Goal: Book appointment/travel/reservation

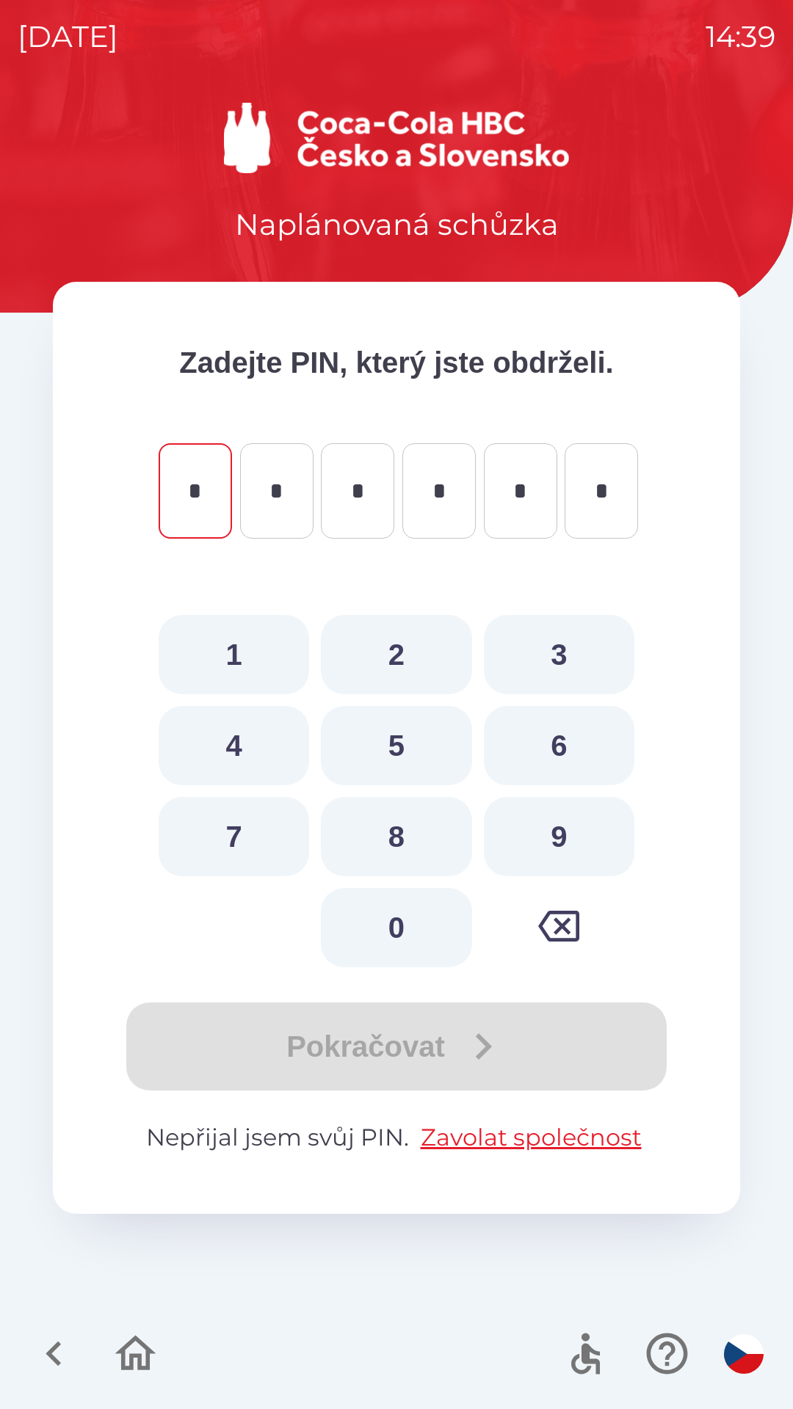
click at [241, 752] on button "4" at bounding box center [234, 745] width 150 height 79
type input "*"
click at [548, 750] on button "6" at bounding box center [559, 745] width 150 height 79
type input "*"
click at [398, 925] on button "0" at bounding box center [396, 927] width 150 height 79
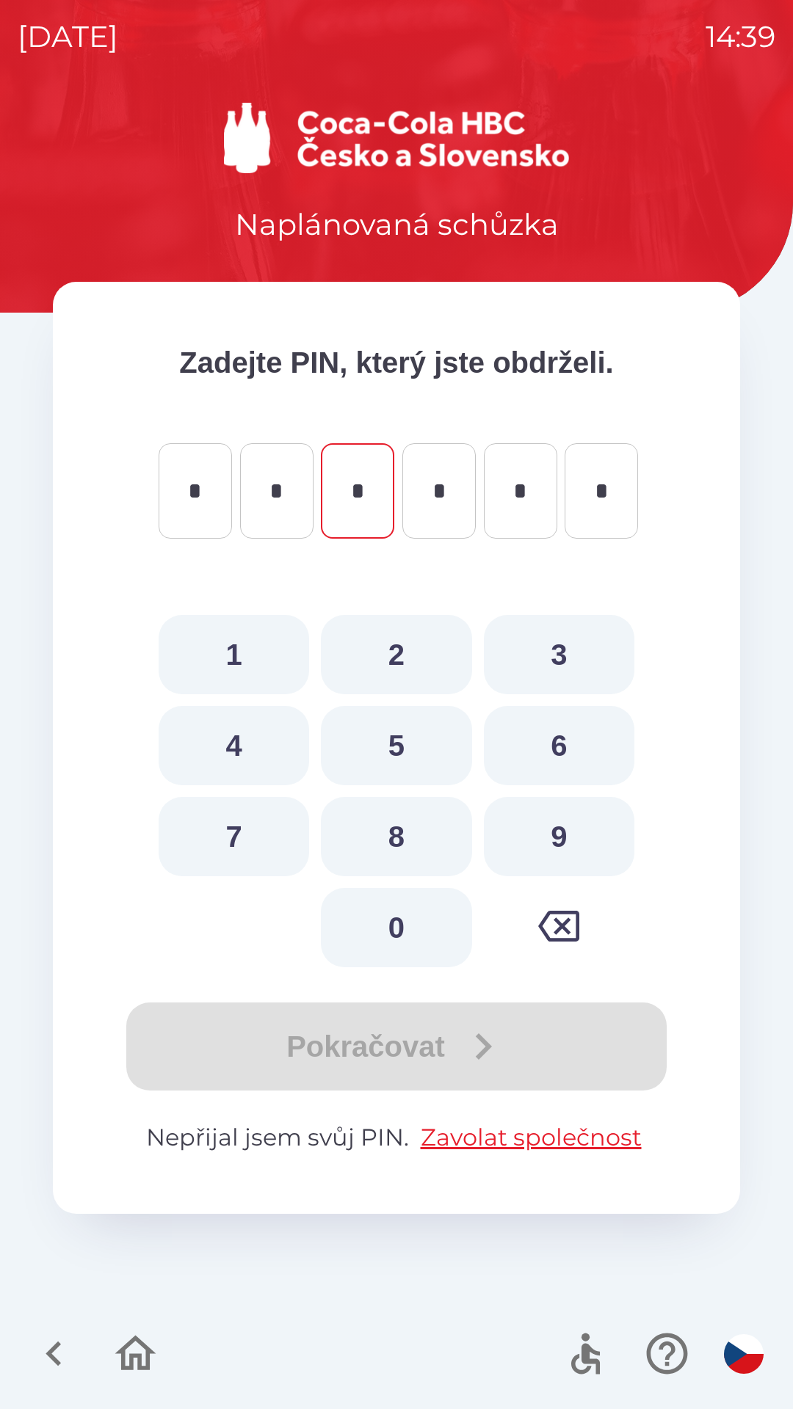
type input "*"
click at [577, 835] on button "9" at bounding box center [559, 836] width 150 height 79
type input "*"
click at [565, 747] on button "6" at bounding box center [559, 745] width 150 height 79
type input "*"
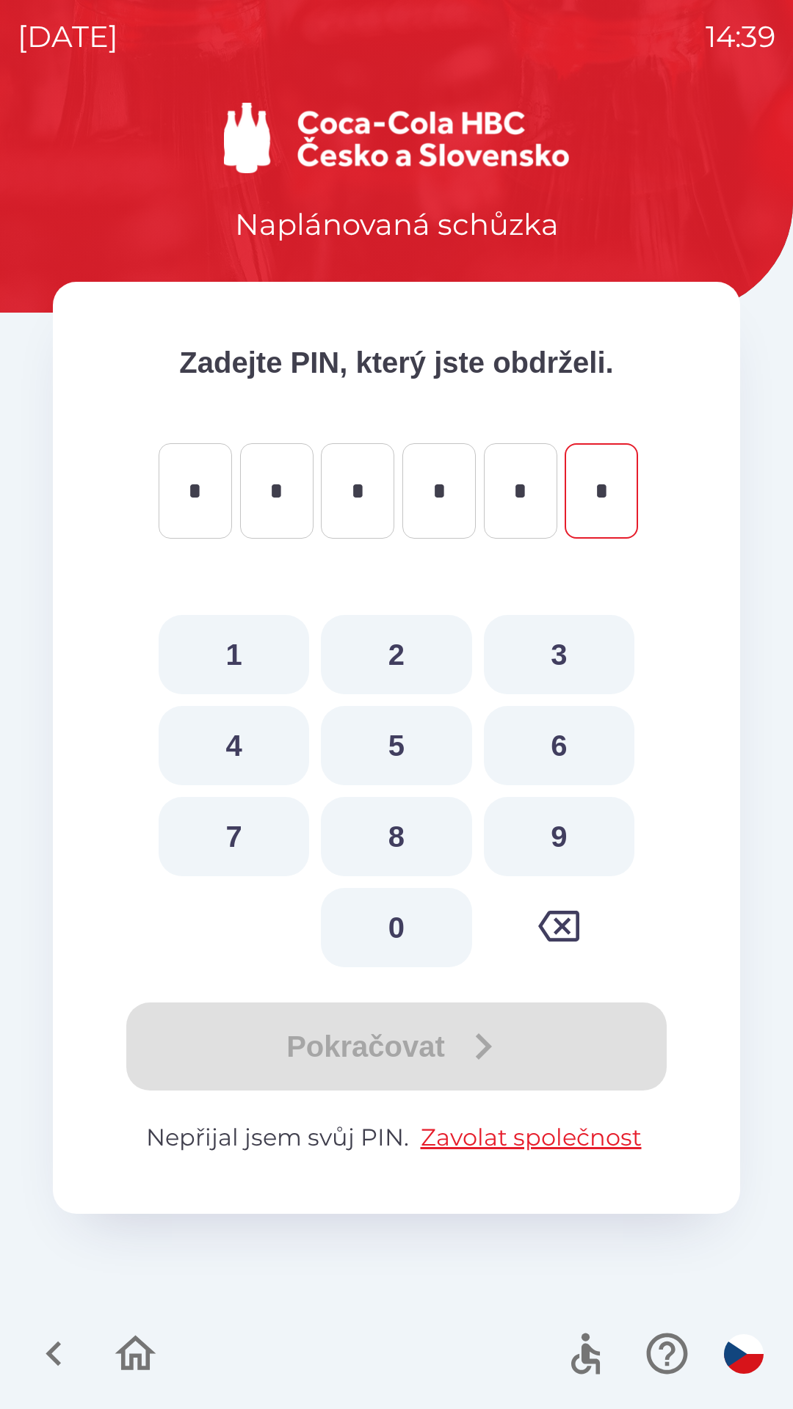
click at [568, 738] on button "6" at bounding box center [559, 745] width 150 height 79
type input "*"
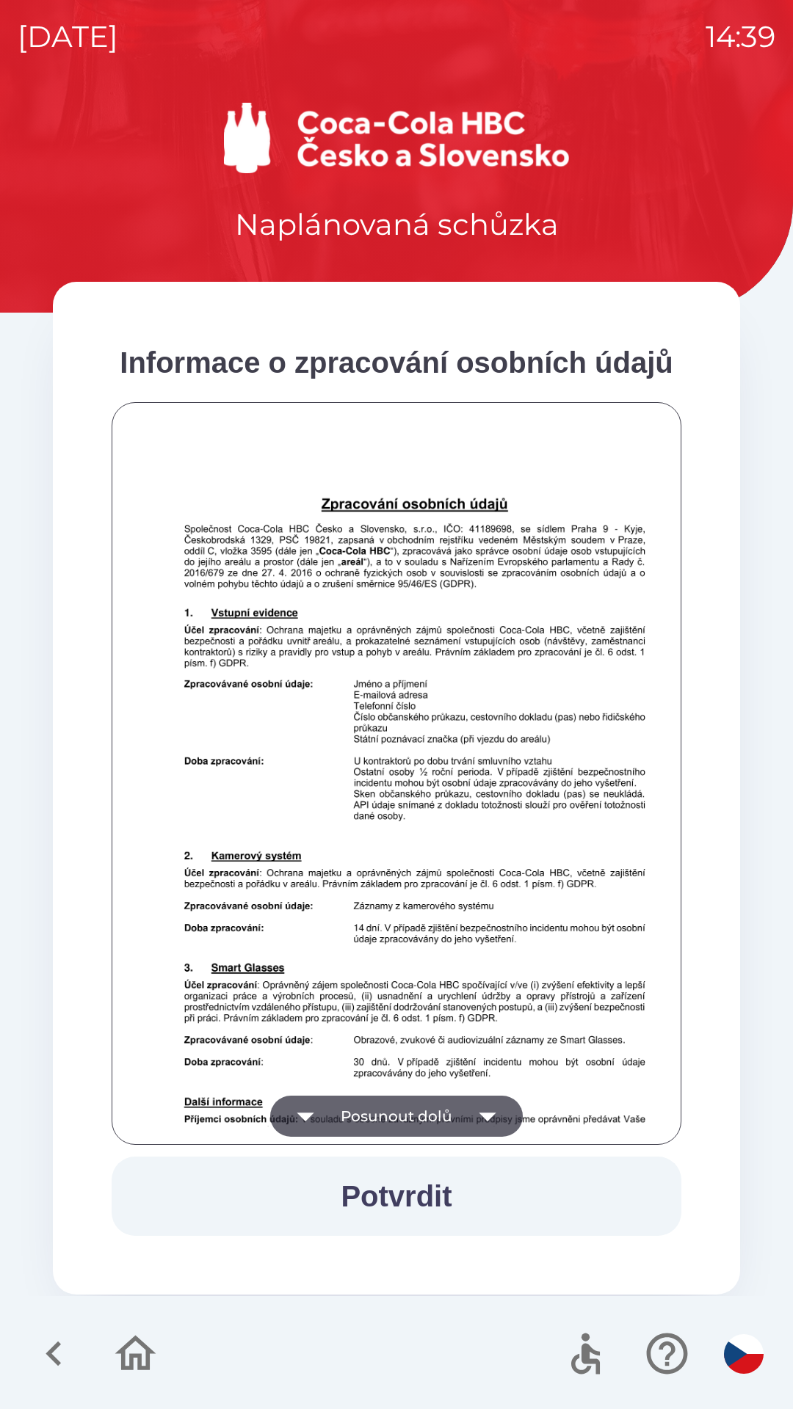
click at [480, 1124] on icon "button" at bounding box center [487, 1116] width 41 height 41
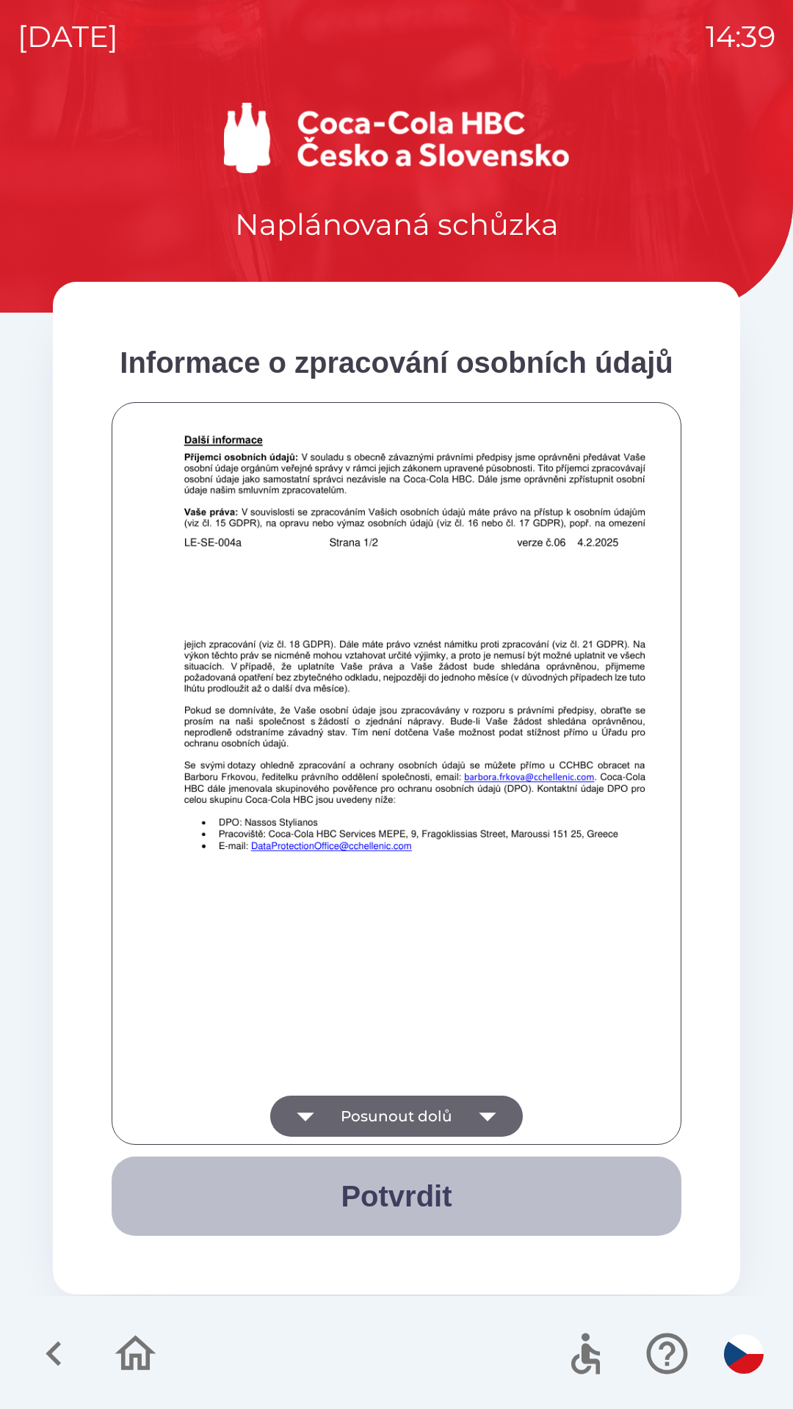
click at [456, 1198] on button "Potvrdit" at bounding box center [397, 1196] width 570 height 79
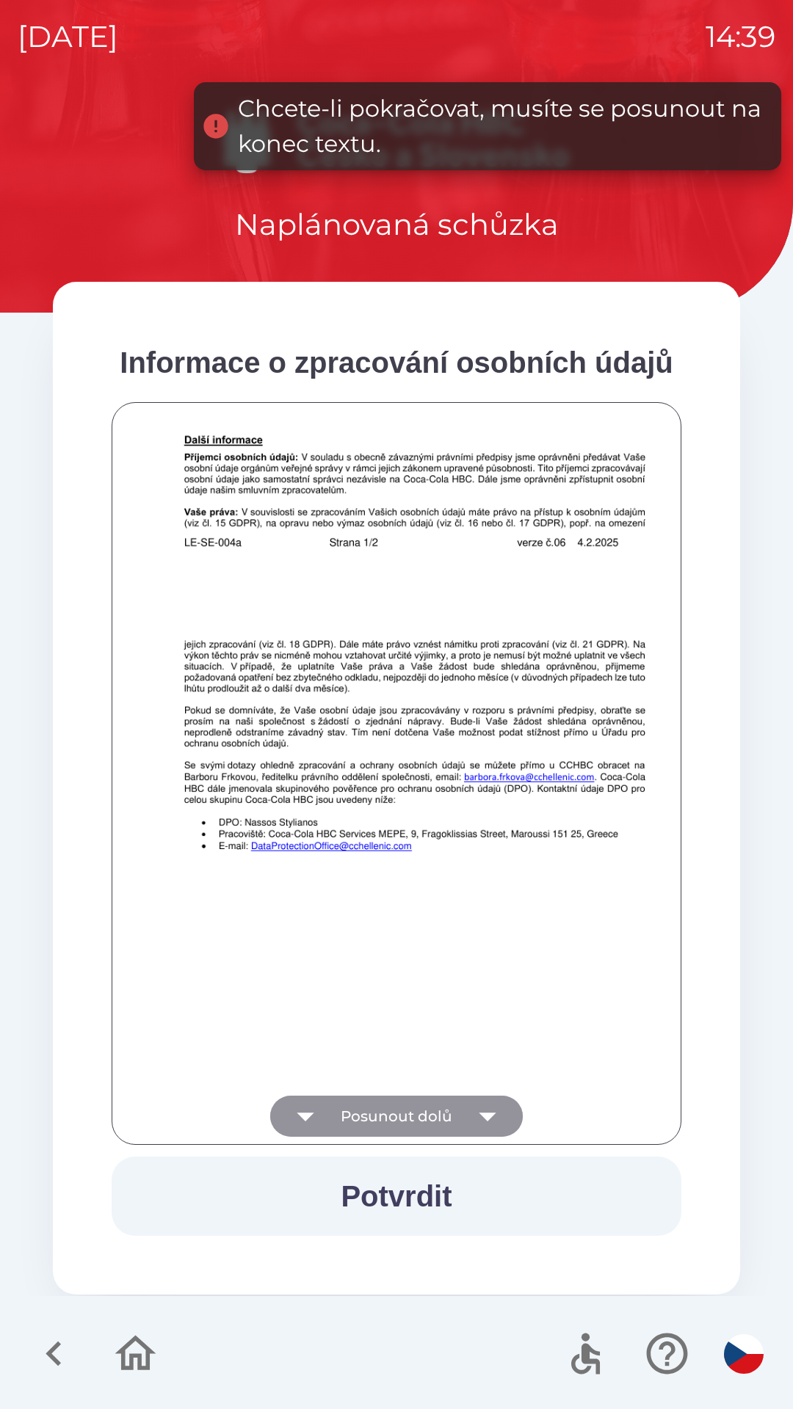
click at [447, 1124] on button "Posunout dolů" at bounding box center [396, 1116] width 252 height 41
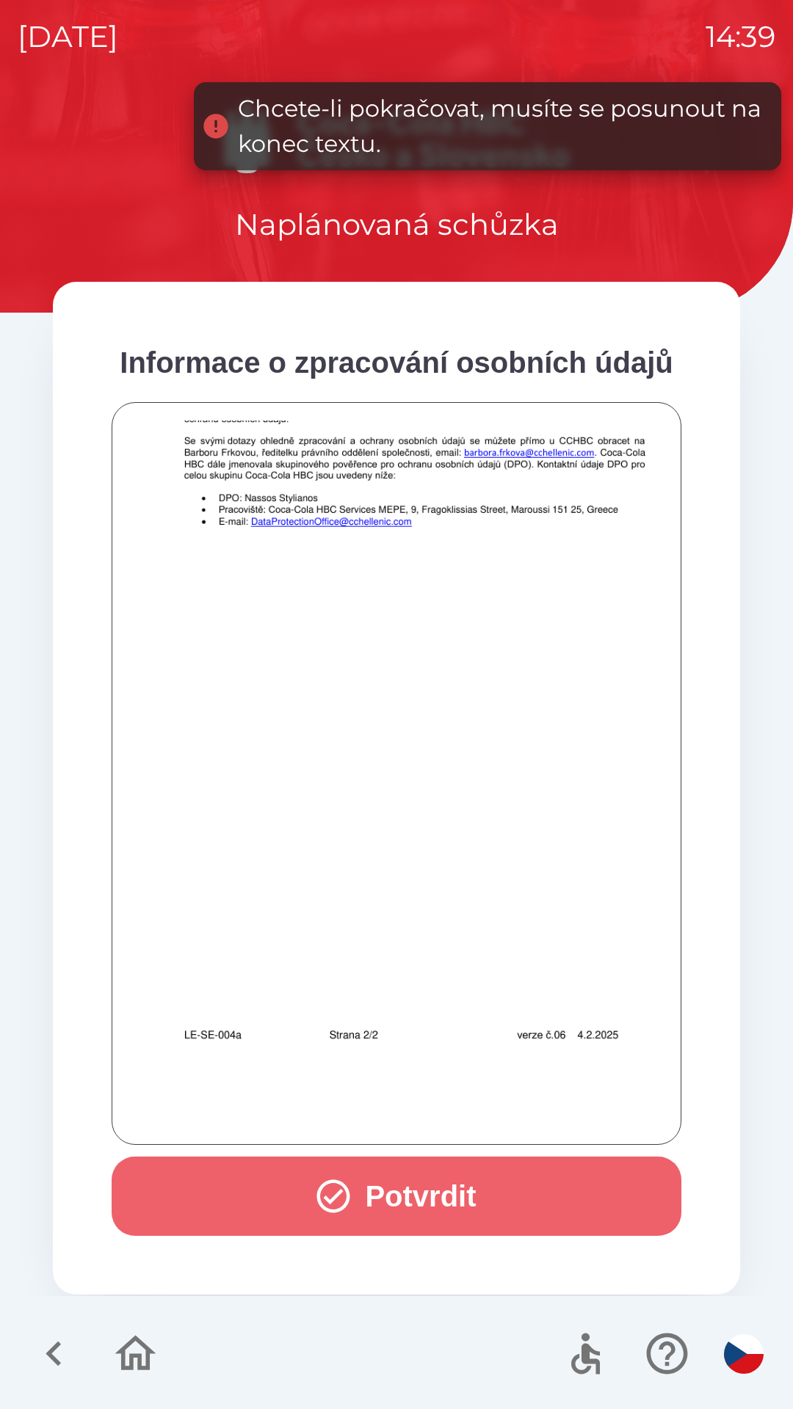
click at [492, 1181] on button "Potvrdit" at bounding box center [397, 1196] width 570 height 79
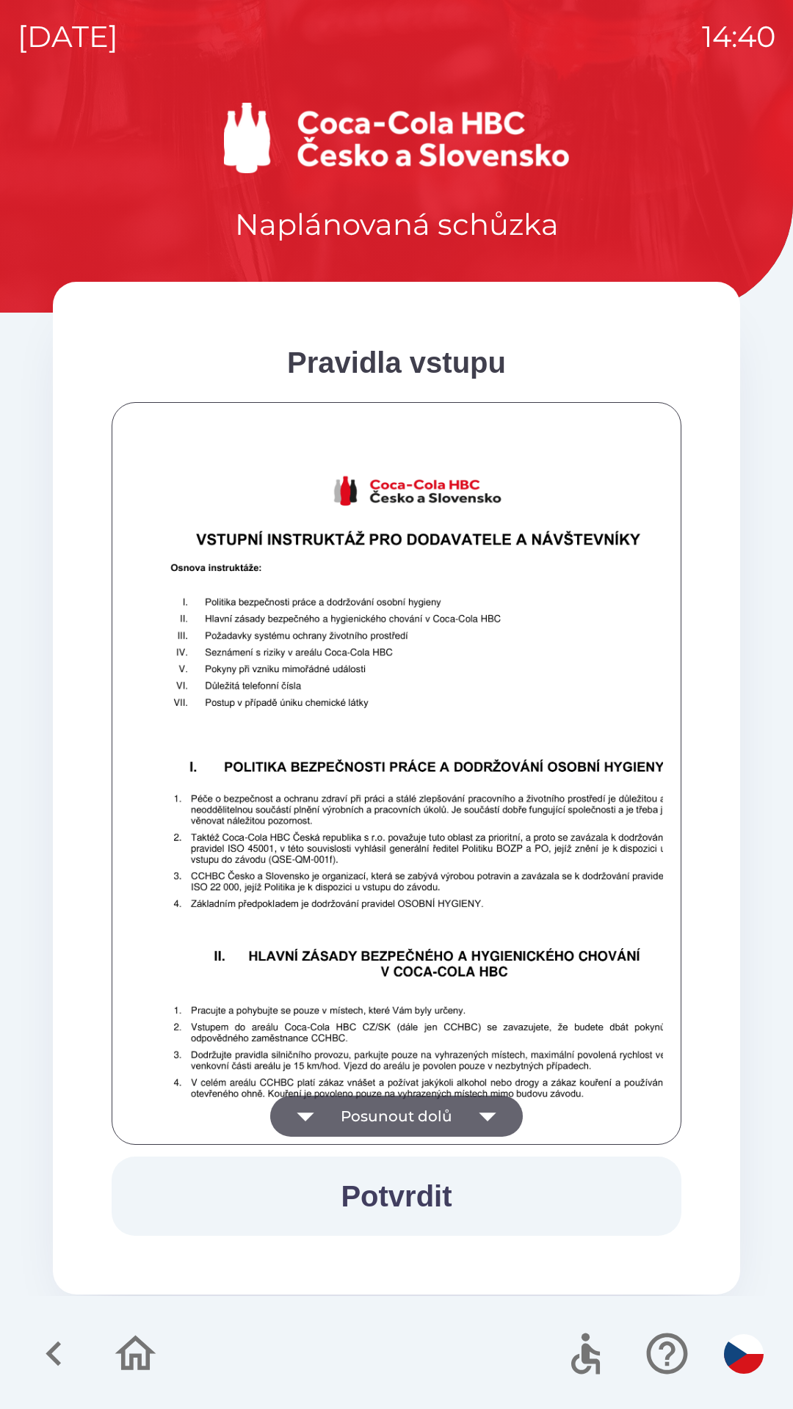
click at [449, 1105] on button "Posunout dolů" at bounding box center [396, 1116] width 252 height 41
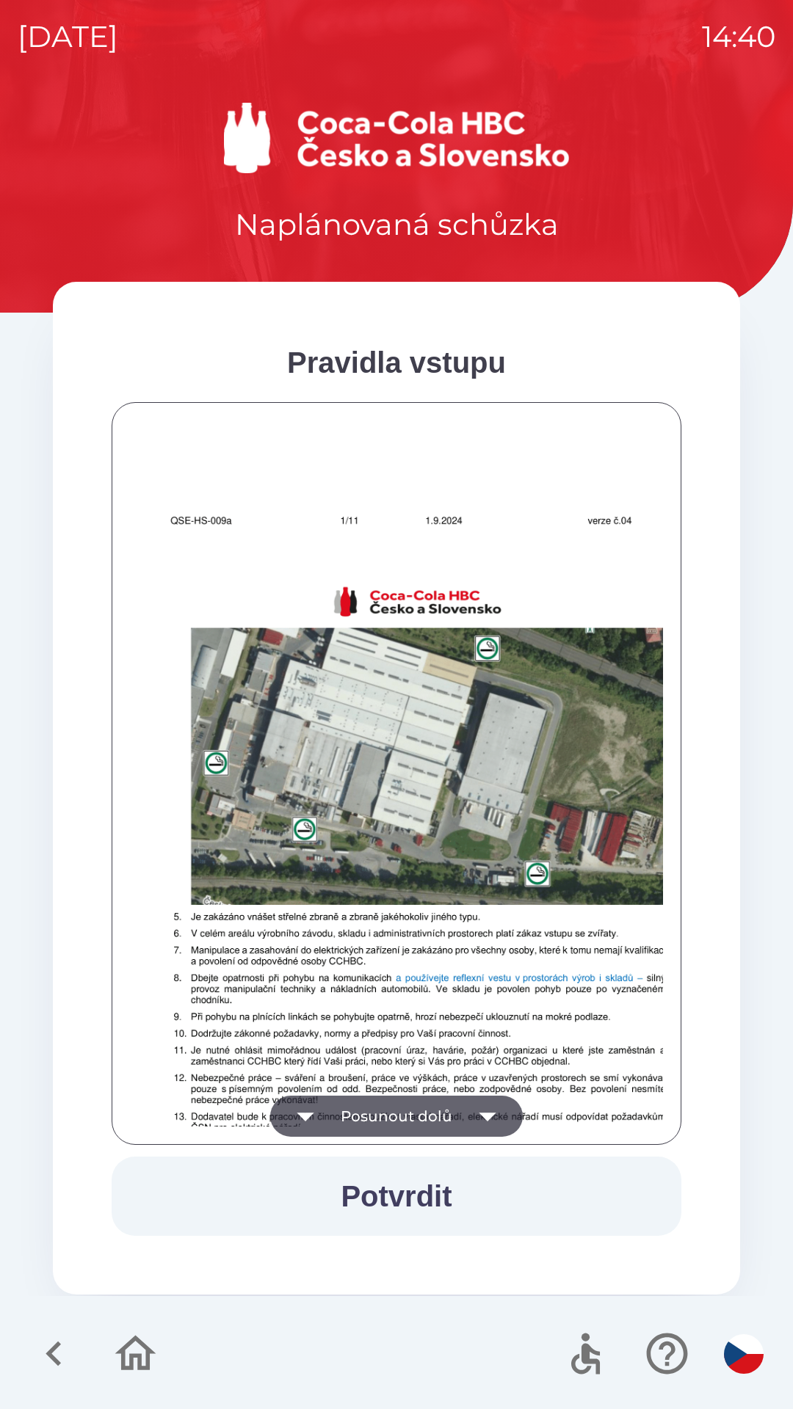
click at [445, 1127] on button "Posunout dolů" at bounding box center [396, 1116] width 252 height 41
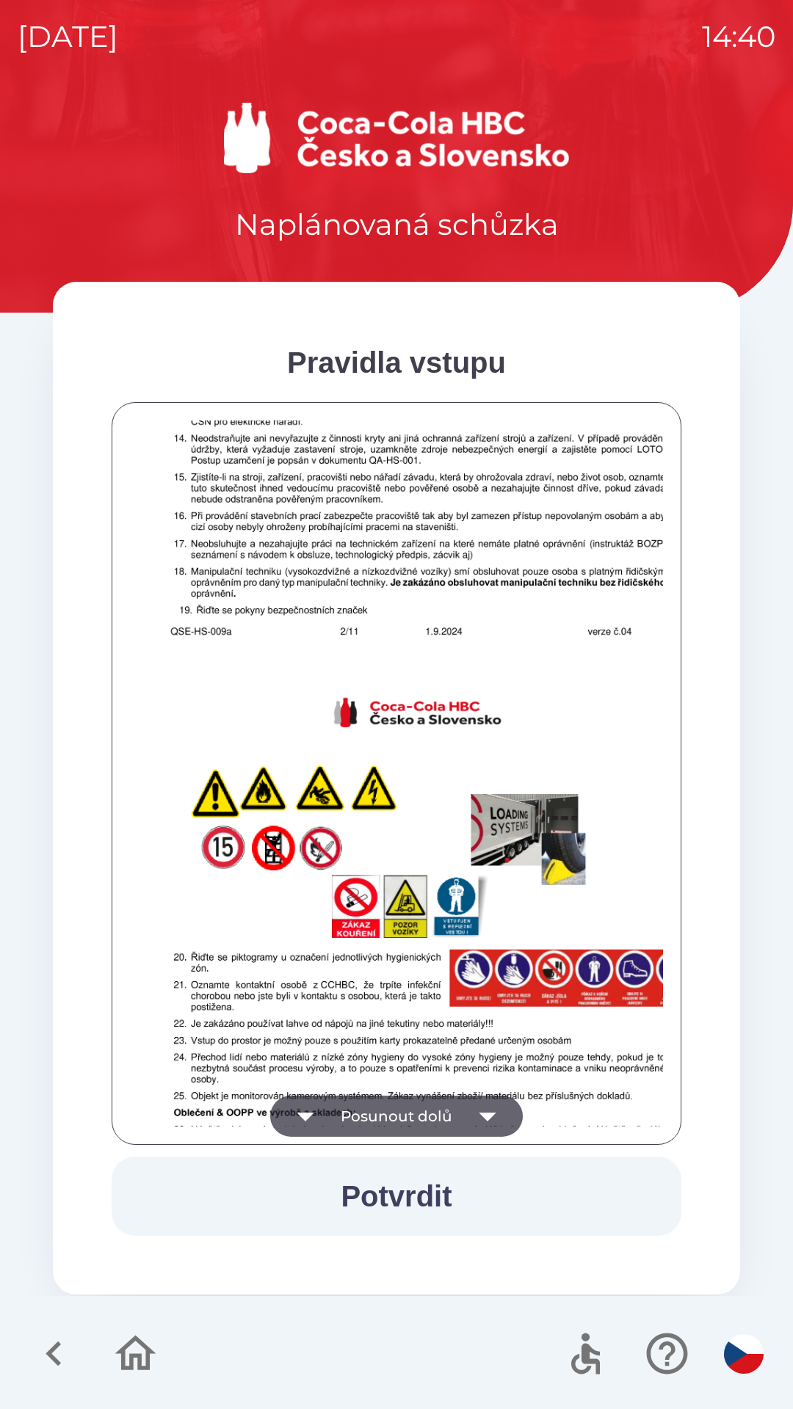
click at [445, 1110] on button "Posunout dolů" at bounding box center [396, 1116] width 252 height 41
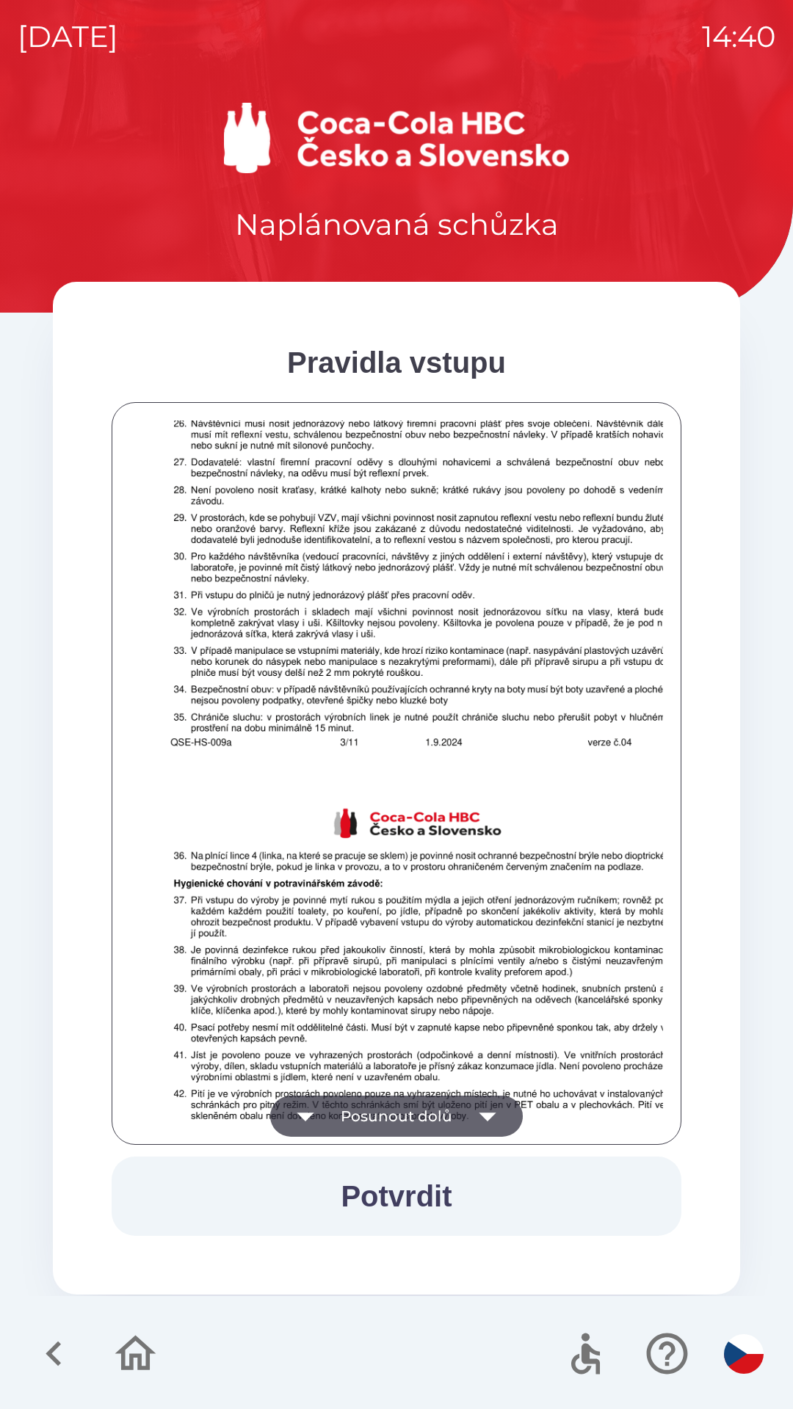
click at [440, 1183] on button "Potvrdit" at bounding box center [397, 1196] width 570 height 79
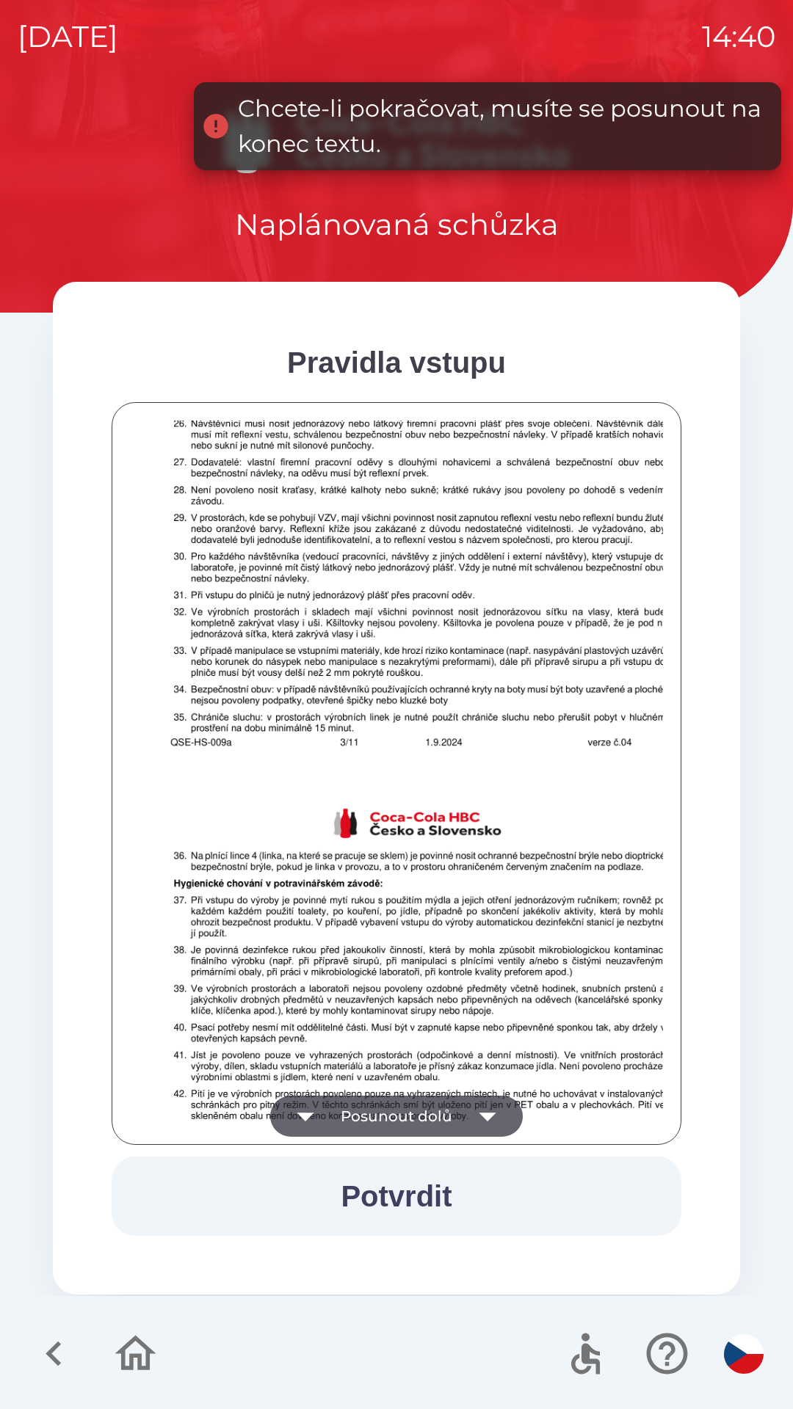
click at [431, 1121] on button "Posunout dolů" at bounding box center [396, 1116] width 252 height 41
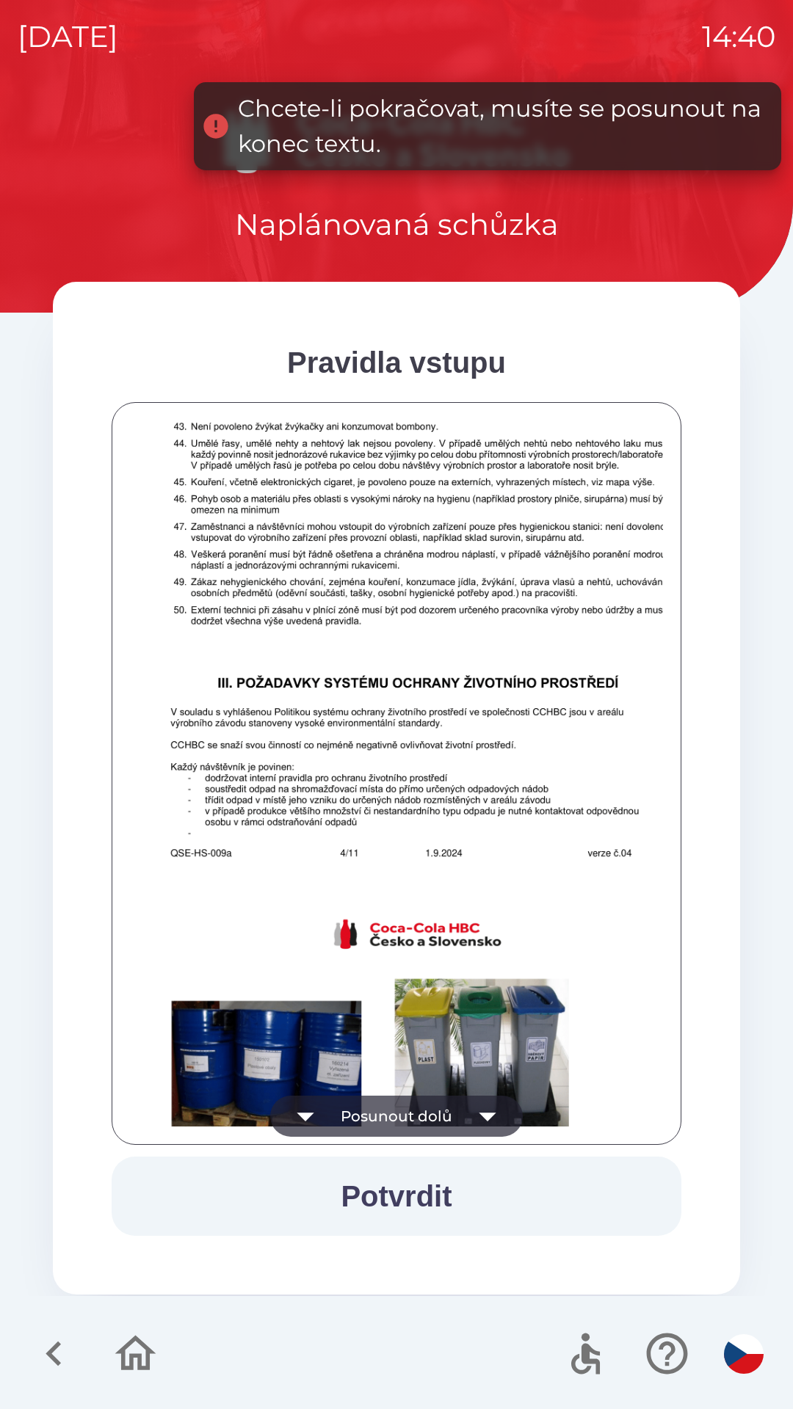
click at [428, 1119] on button "Posunout dolů" at bounding box center [396, 1116] width 252 height 41
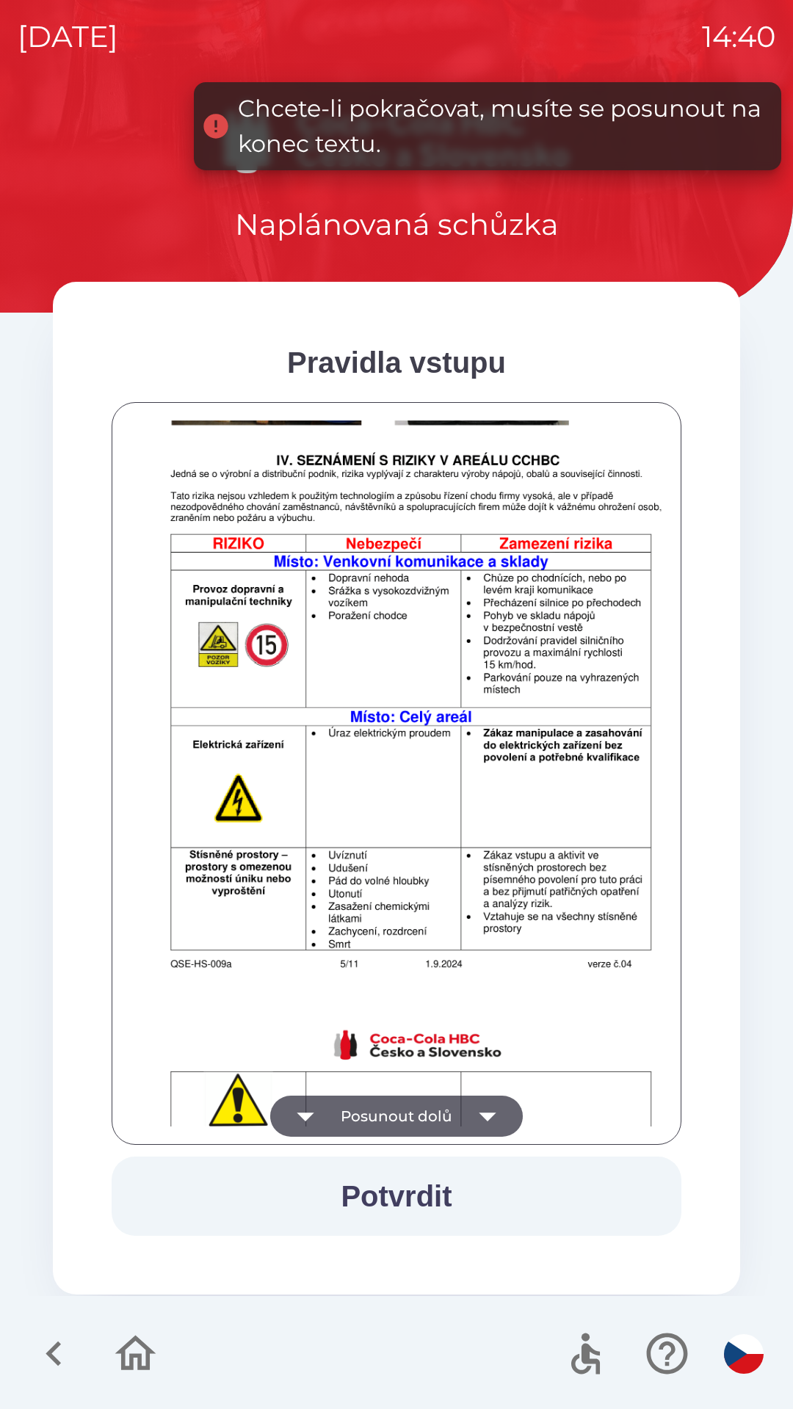
click at [430, 1117] on button "Posunout dolů" at bounding box center [396, 1116] width 252 height 41
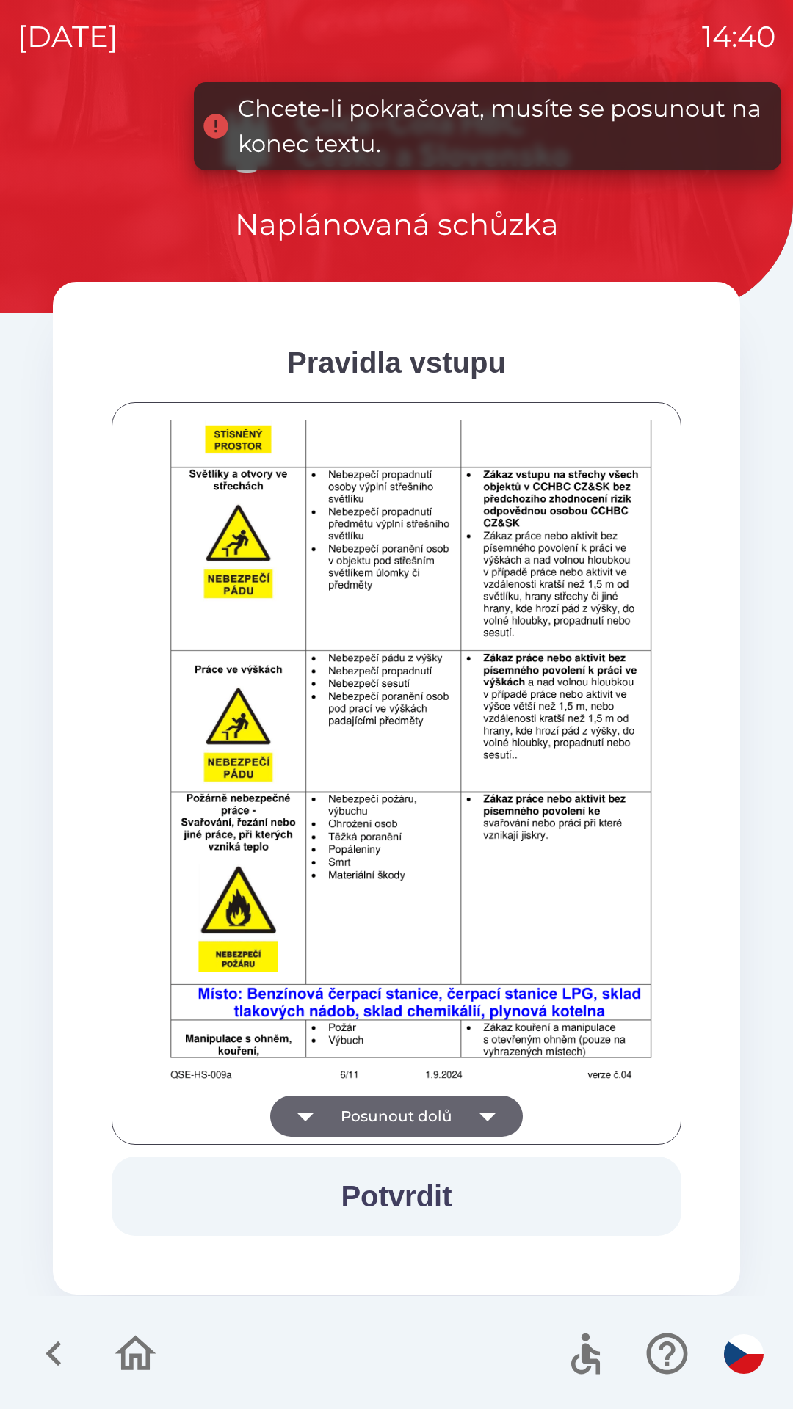
click at [440, 1121] on button "Posunout dolů" at bounding box center [396, 1116] width 252 height 41
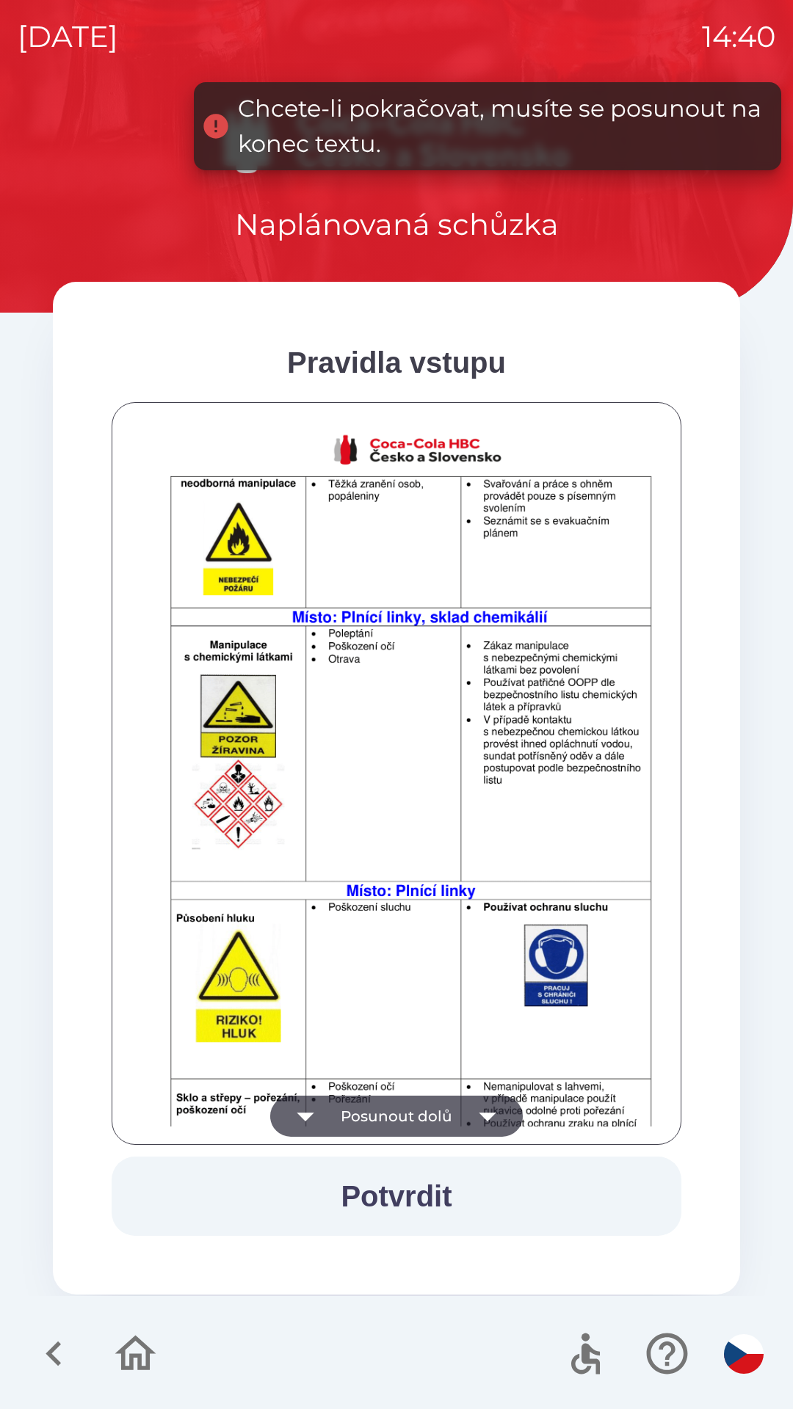
click at [443, 1118] on button "Posunout dolů" at bounding box center [396, 1116] width 252 height 41
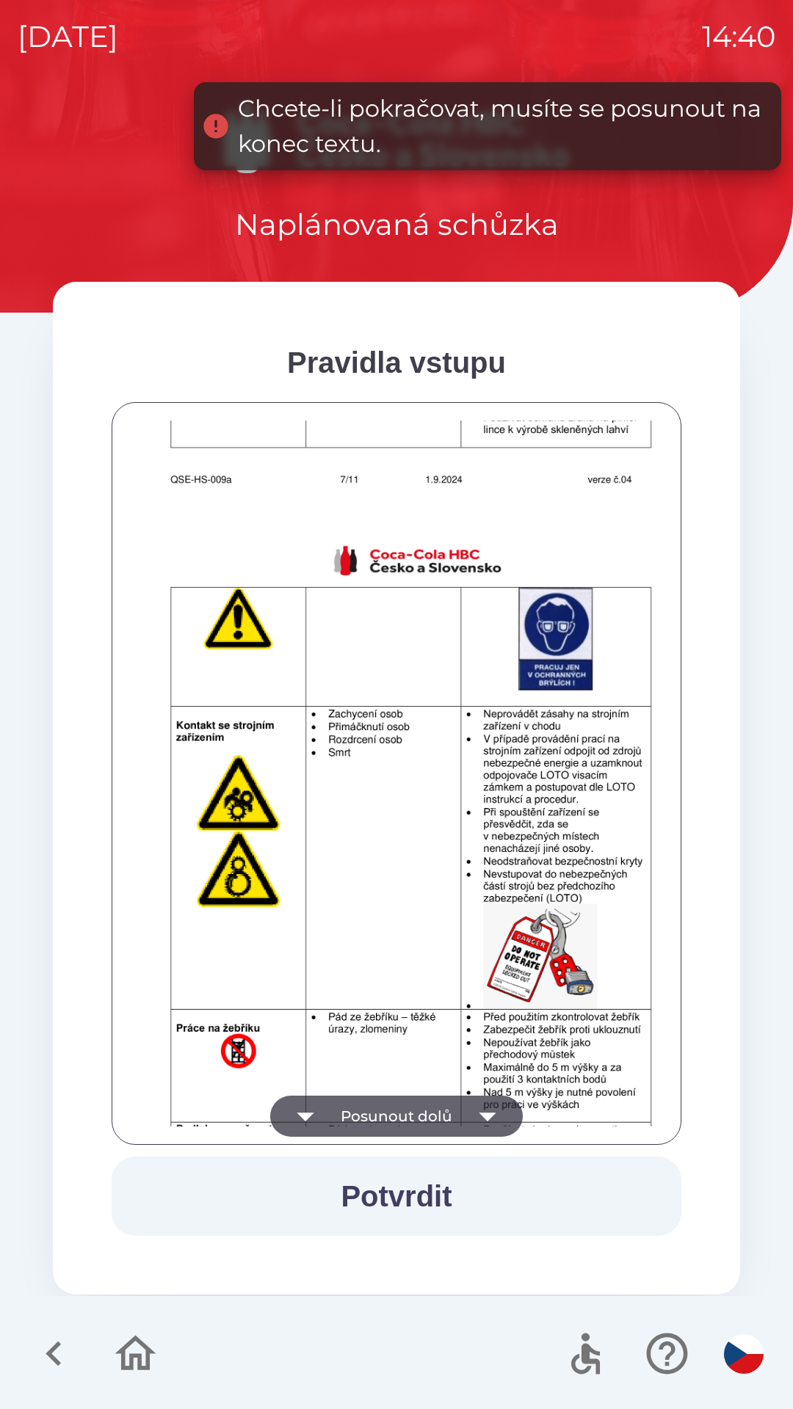
click at [431, 1112] on button "Posunout dolů" at bounding box center [396, 1116] width 252 height 41
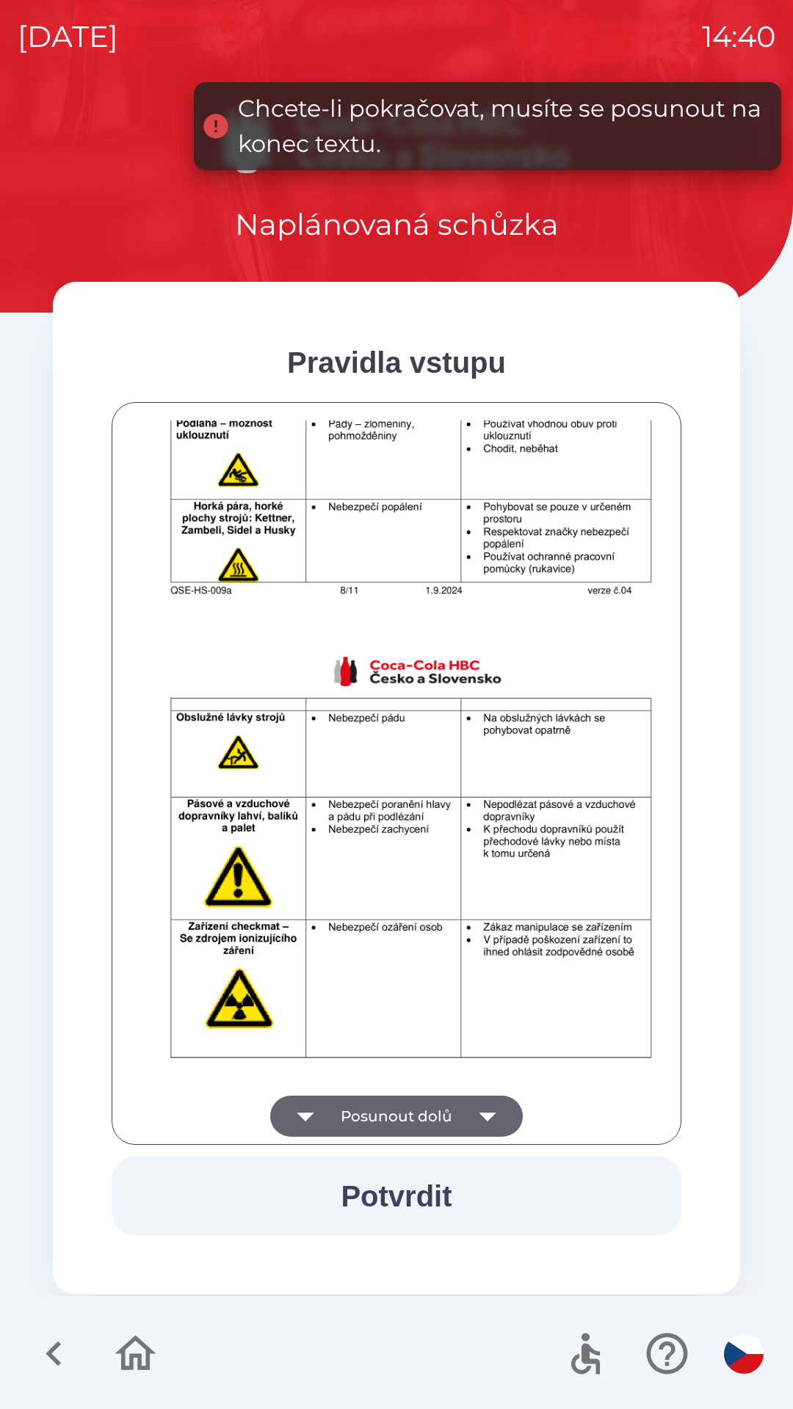
click at [441, 1117] on button "Posunout dolů" at bounding box center [396, 1116] width 252 height 41
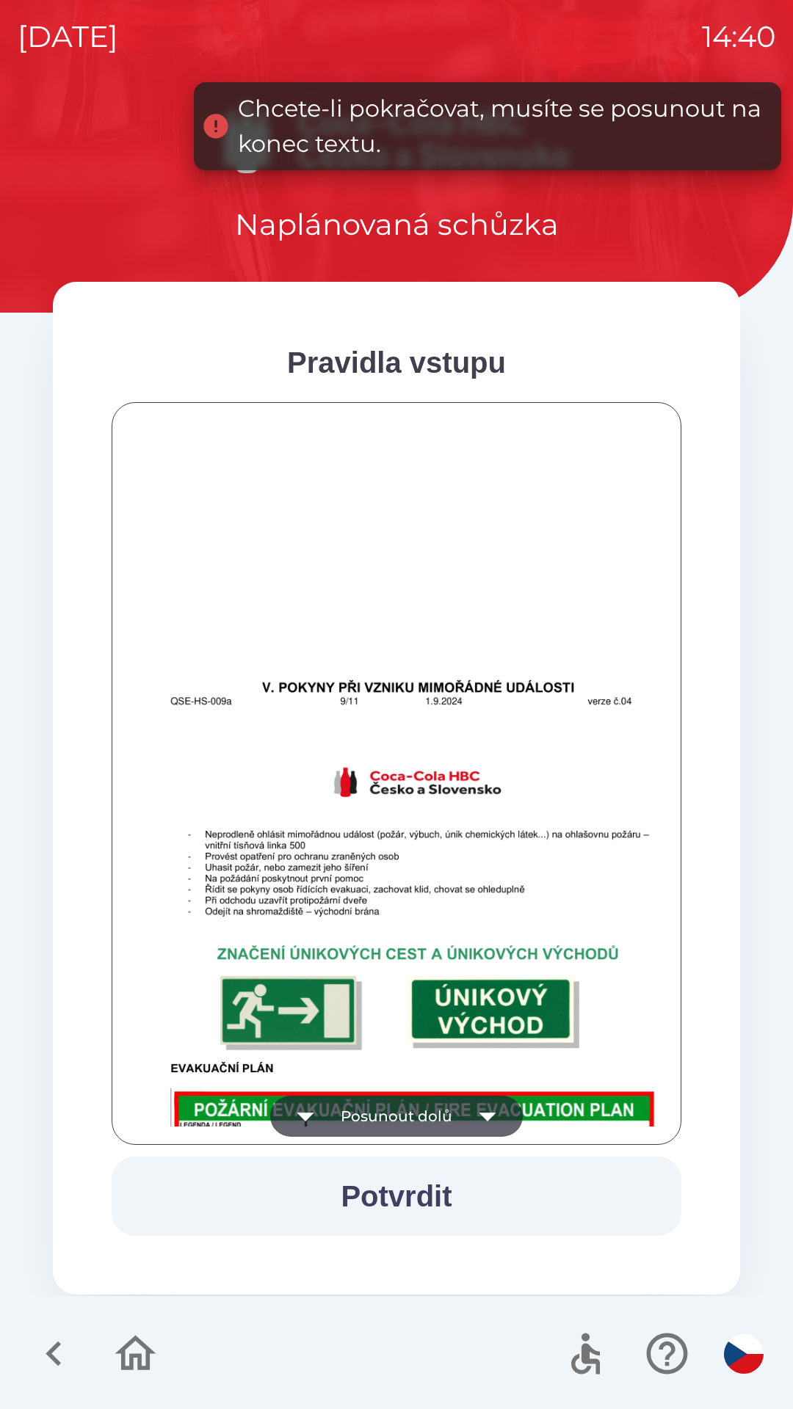
click at [445, 1118] on button "Posunout dolů" at bounding box center [396, 1116] width 252 height 41
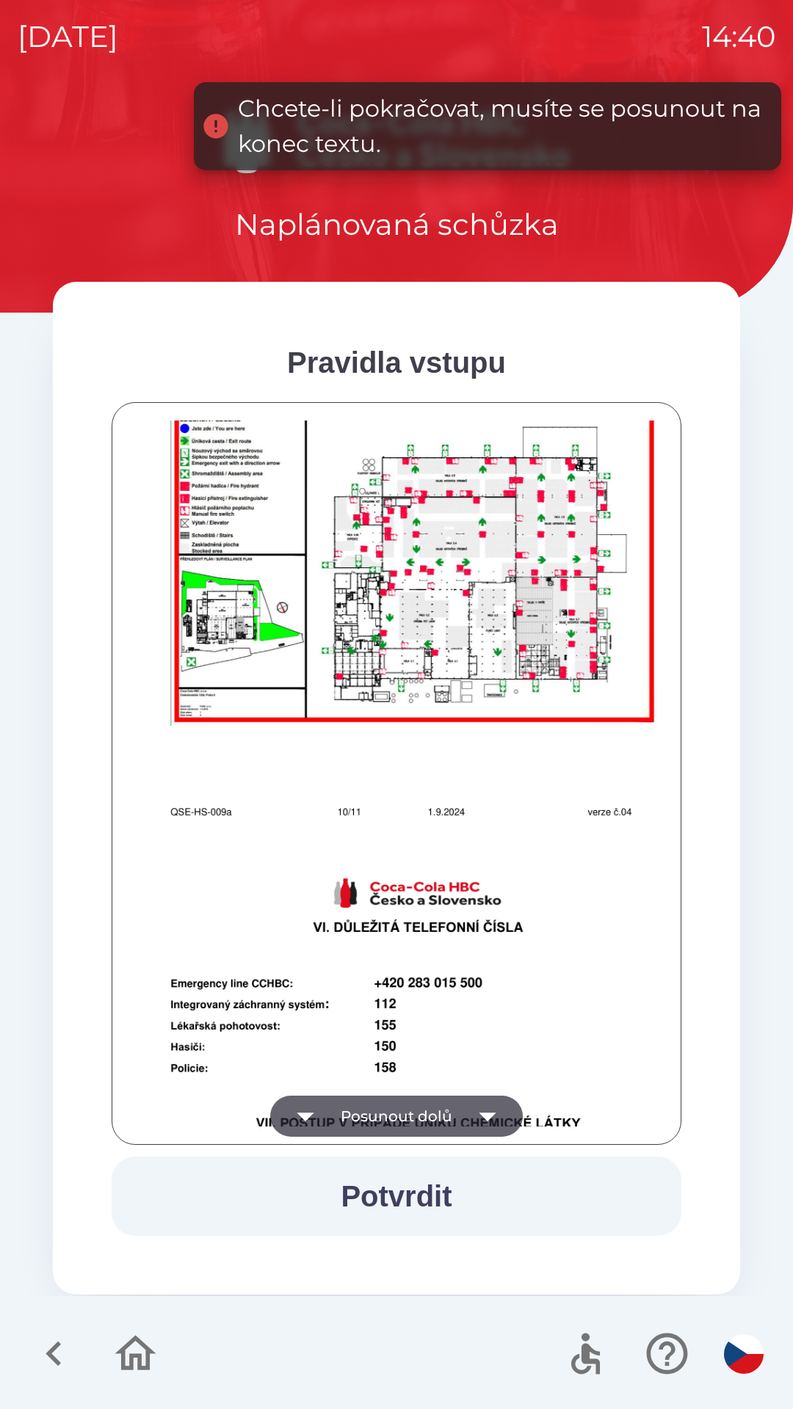
click at [448, 1118] on button "Posunout dolů" at bounding box center [396, 1116] width 252 height 41
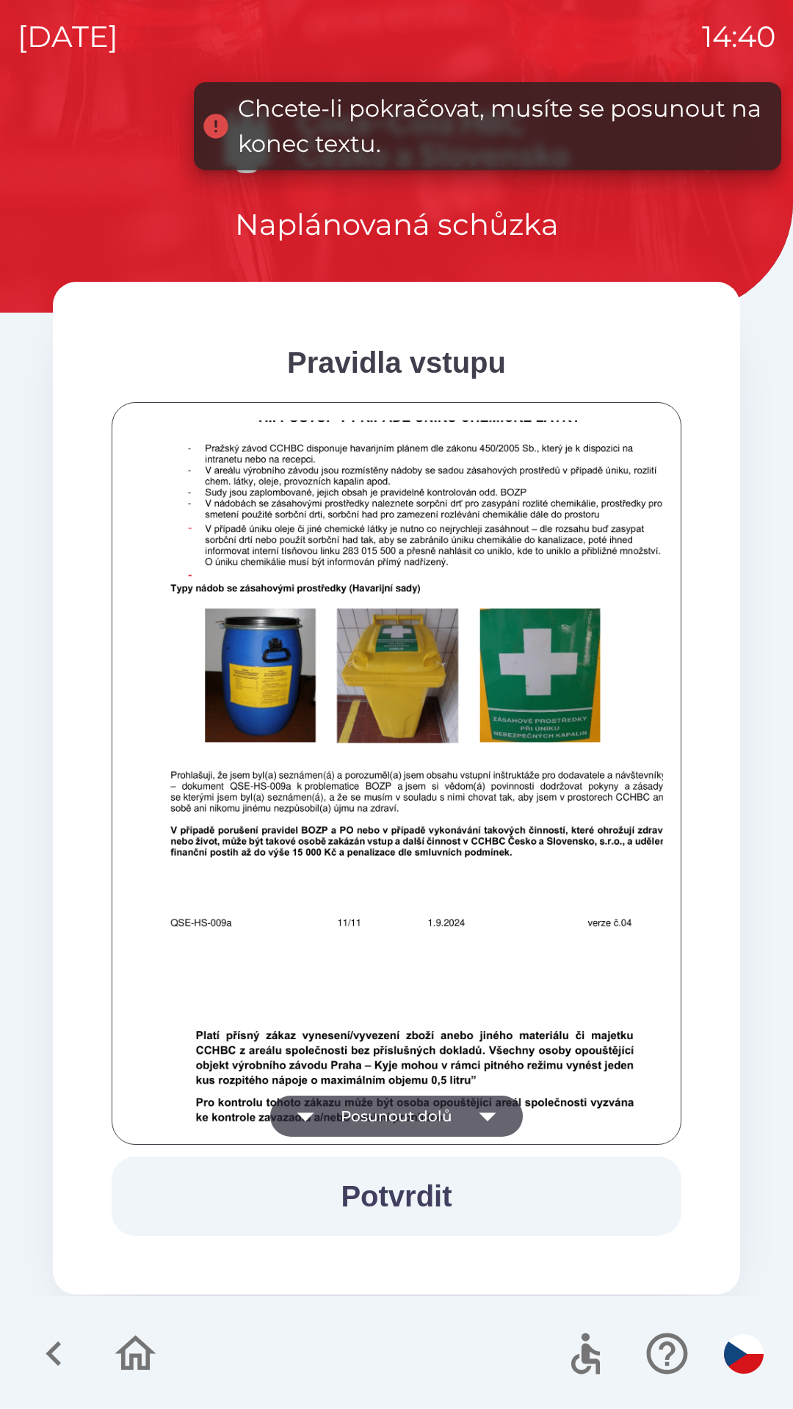
click at [443, 1121] on button "Posunout dolů" at bounding box center [396, 1116] width 252 height 41
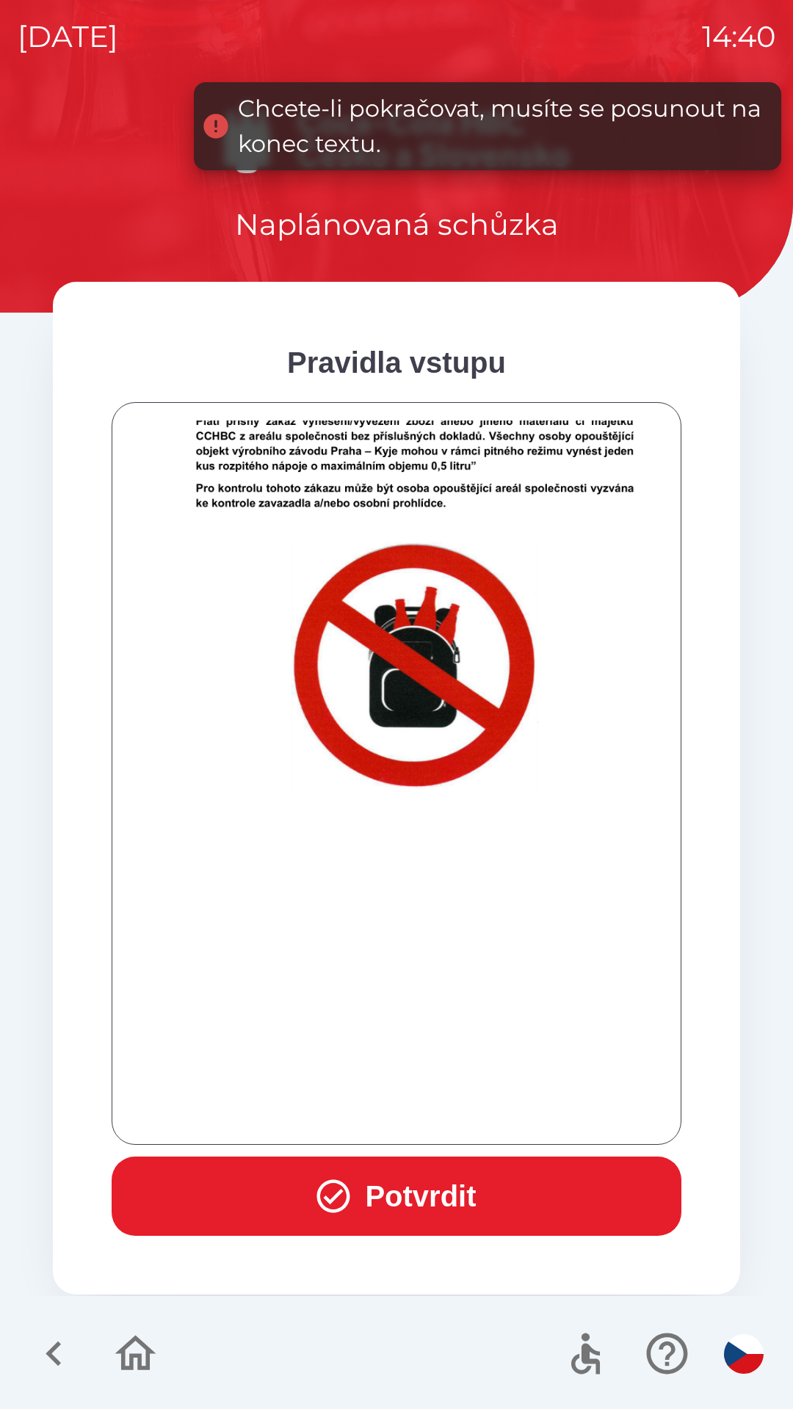
click at [446, 1110] on div at bounding box center [396, 774] width 533 height 706
click at [445, 1110] on div at bounding box center [396, 774] width 533 height 706
click at [445, 1113] on div at bounding box center [396, 774] width 533 height 706
click at [445, 1201] on button "Potvrdit" at bounding box center [397, 1196] width 570 height 79
